Goal: Task Accomplishment & Management: Use online tool/utility

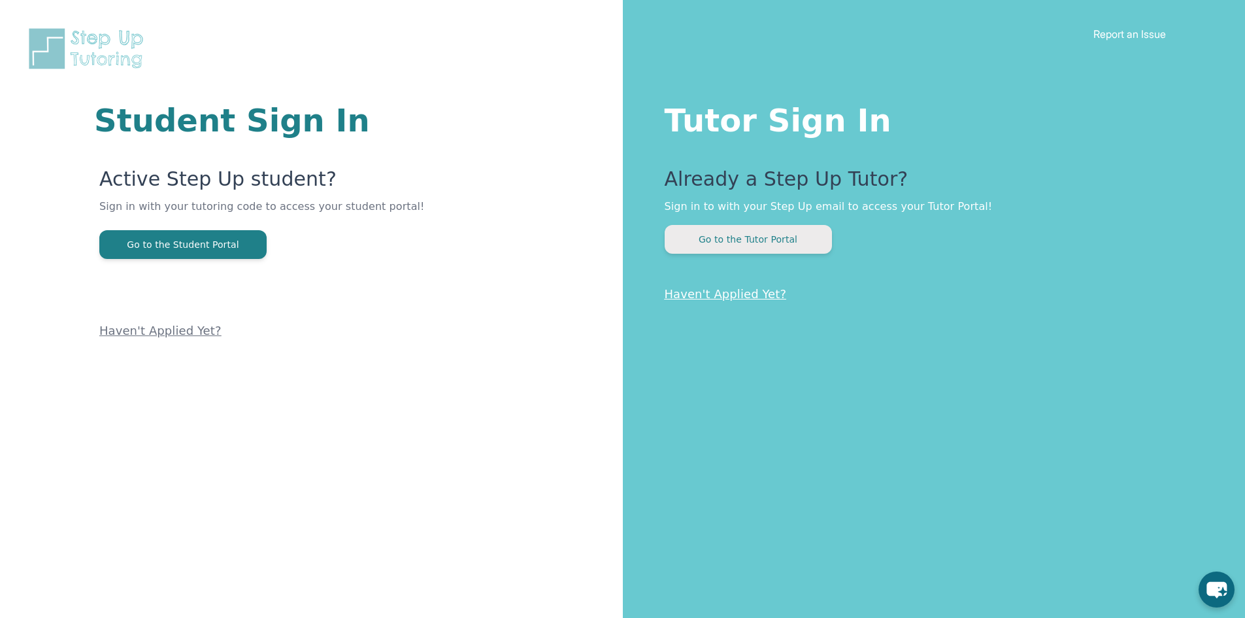
click at [717, 246] on button "Go to the Tutor Portal" at bounding box center [748, 239] width 167 height 29
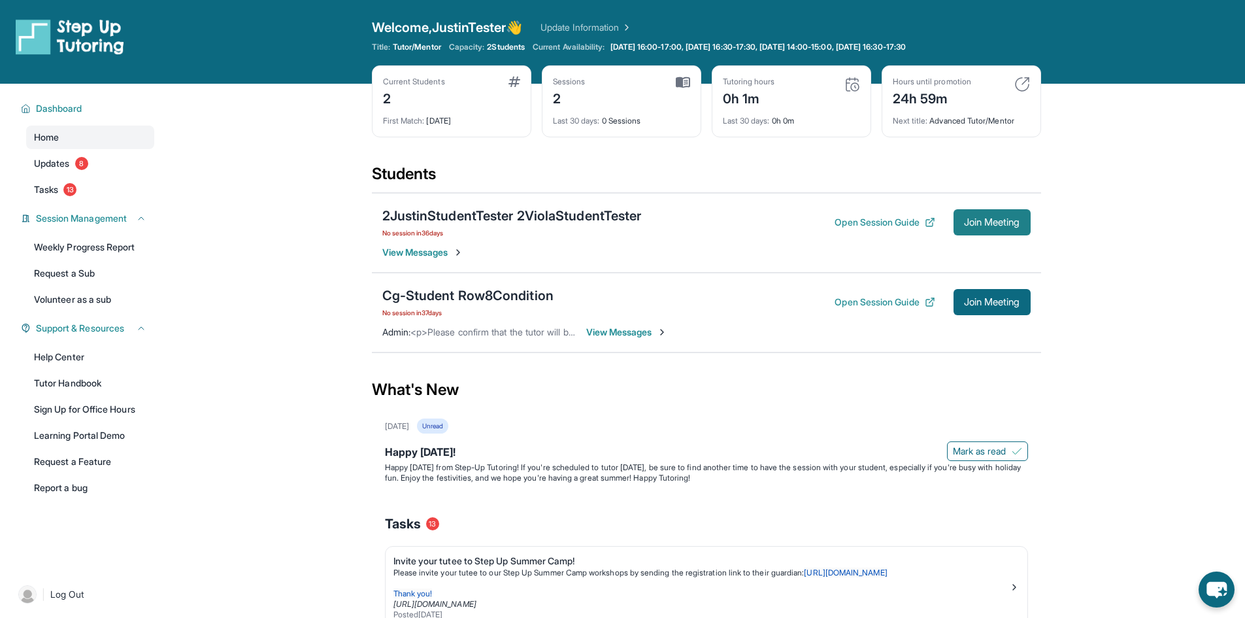
click at [1001, 228] on button "Join Meeting" at bounding box center [992, 222] width 77 height 26
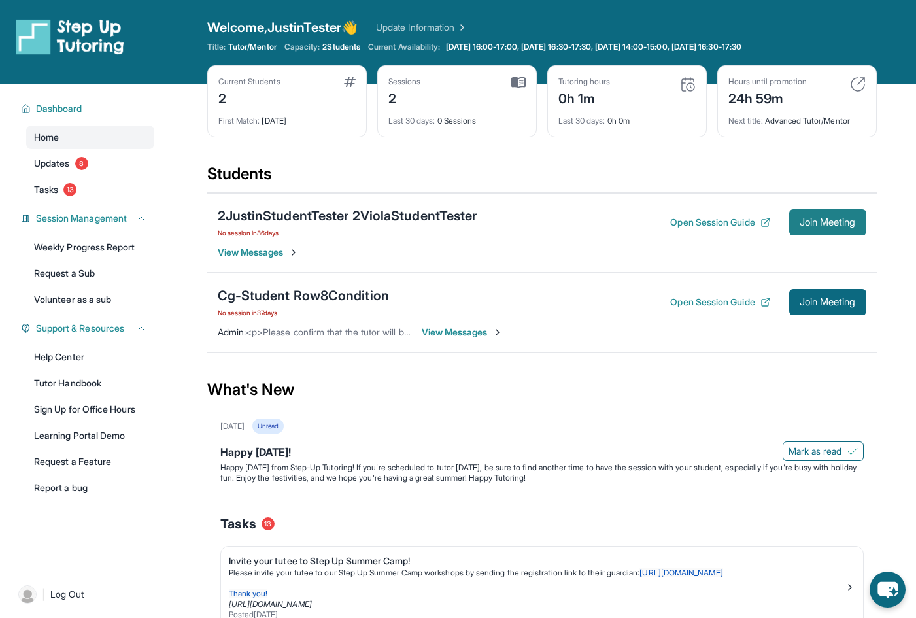
click at [845, 224] on span "Join Meeting" at bounding box center [828, 222] width 56 height 8
click at [833, 306] on span "Join Meeting" at bounding box center [828, 302] width 56 height 8
click at [836, 231] on button "Join Meeting" at bounding box center [827, 222] width 77 height 26
click at [841, 226] on span "Join Meeting" at bounding box center [828, 222] width 56 height 8
click at [815, 226] on span "Join Meeting" at bounding box center [828, 222] width 56 height 8
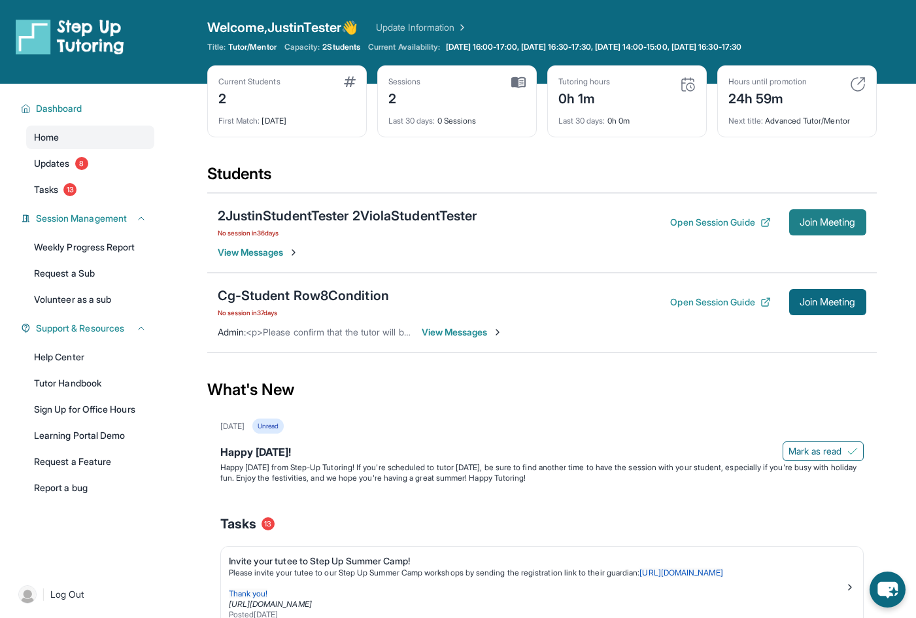
click at [793, 225] on button "Join Meeting" at bounding box center [827, 222] width 77 height 26
click at [840, 218] on span "Join Meeting" at bounding box center [828, 222] width 56 height 8
